Goal: Book appointment/travel/reservation

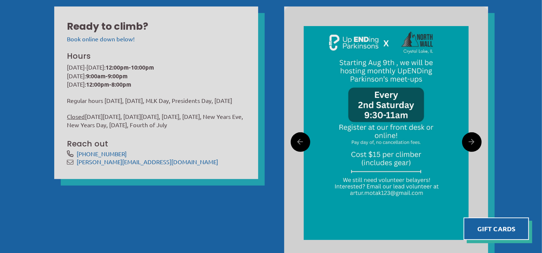
scroll to position [253, 0]
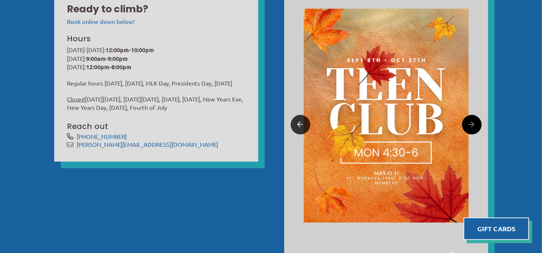
click at [298, 124] on icon at bounding box center [301, 124] width 6 height 11
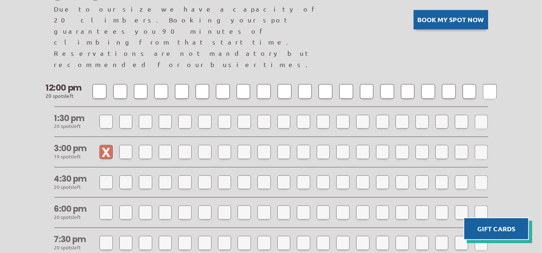
scroll to position [579, 0]
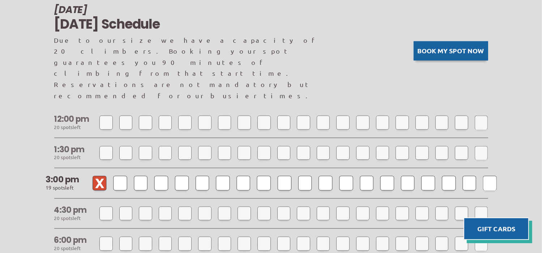
click at [160, 175] on div at bounding box center [161, 182] width 14 height 14
select select
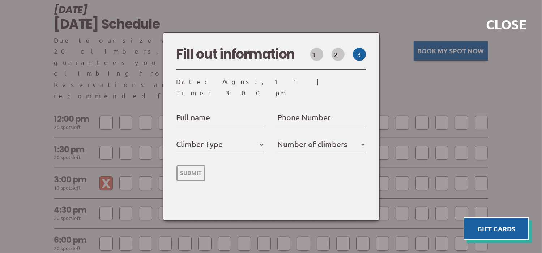
select select
click at [440, 59] on div at bounding box center [271, 126] width 542 height 253
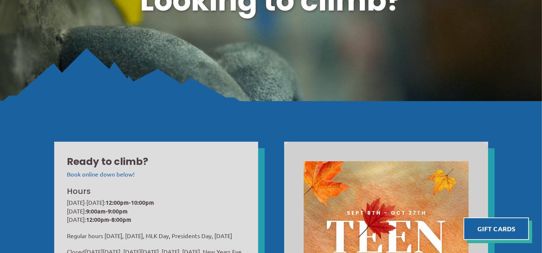
scroll to position [0, 0]
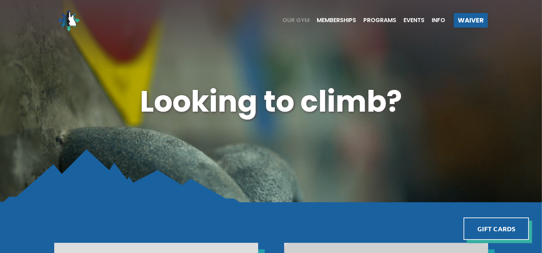
click at [298, 18] on span "Our Gym" at bounding box center [296, 20] width 27 height 6
click at [379, 18] on span "Programs" at bounding box center [380, 20] width 33 height 6
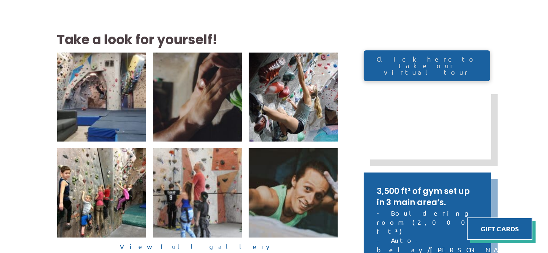
scroll to position [217, 0]
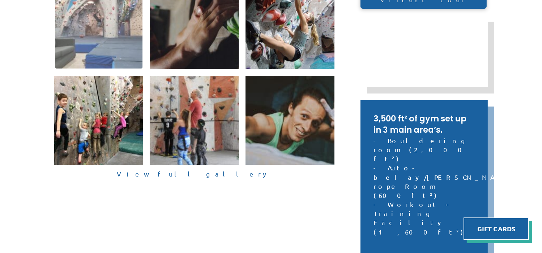
click at [96, 37] on img at bounding box center [99, 25] width 88 height 88
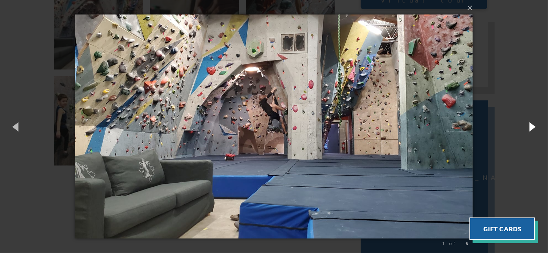
click at [531, 126] on button "button" at bounding box center [531, 126] width 33 height 40
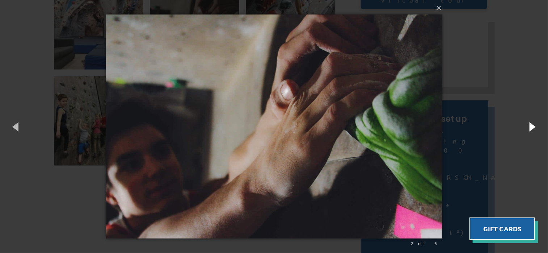
click at [531, 126] on button "button" at bounding box center [531, 126] width 33 height 40
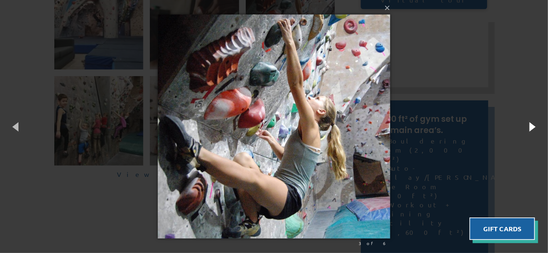
click at [531, 126] on button "button" at bounding box center [531, 126] width 33 height 40
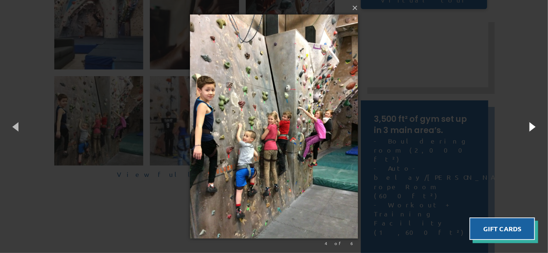
click at [531, 126] on button "button" at bounding box center [531, 126] width 33 height 40
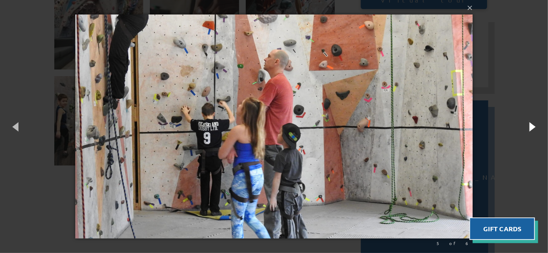
click at [531, 126] on button "button" at bounding box center [531, 126] width 33 height 40
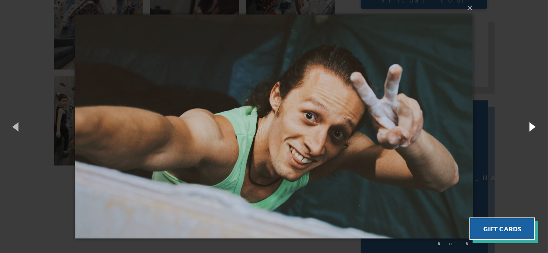
click at [531, 126] on button "button" at bounding box center [531, 126] width 33 height 40
